Goal: Task Accomplishment & Management: Use online tool/utility

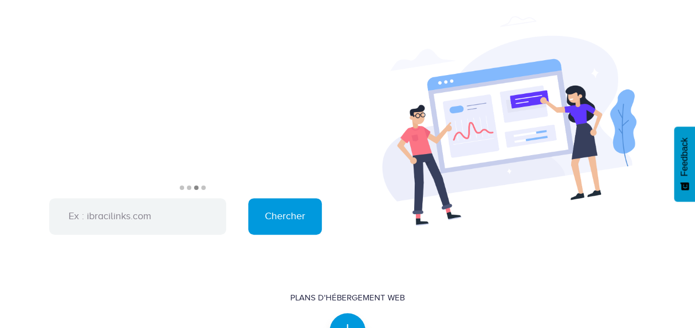
scroll to position [67, 0]
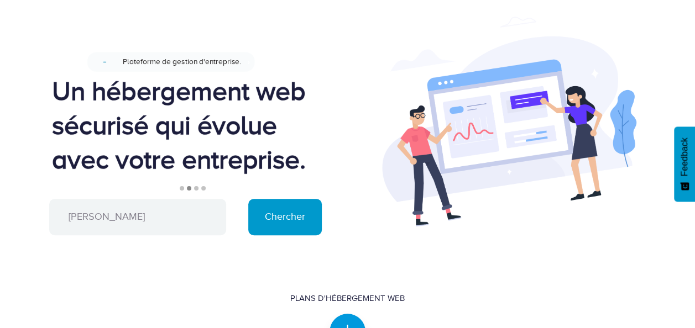
type input "[PERSON_NAME]"
click at [285, 218] on input "Chercher" at bounding box center [285, 217] width 74 height 36
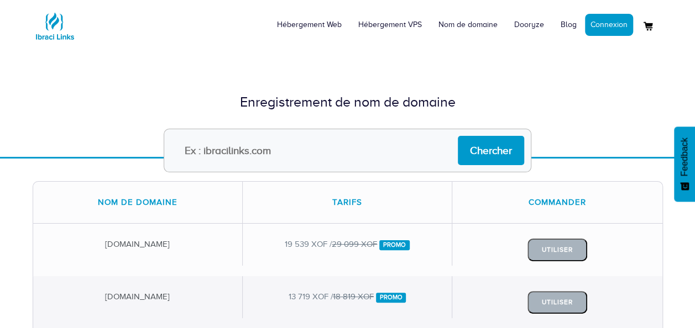
scroll to position [13, 0]
click at [391, 155] on input "text" at bounding box center [348, 151] width 368 height 44
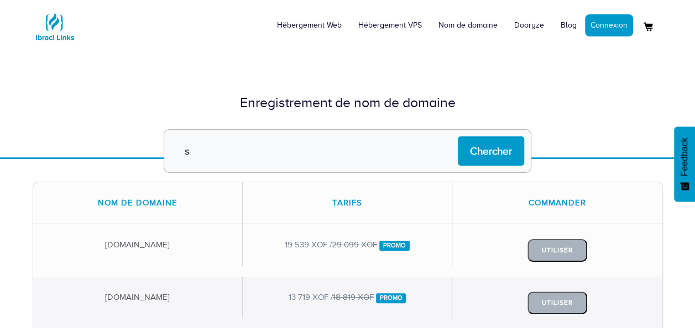
type input "[PERSON_NAME]"
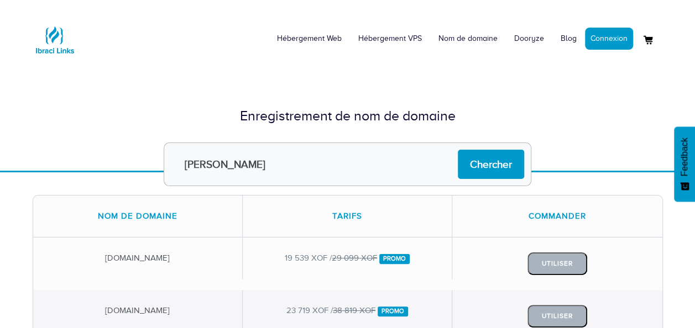
scroll to position [0, 0]
